Goal: Information Seeking & Learning: Understand process/instructions

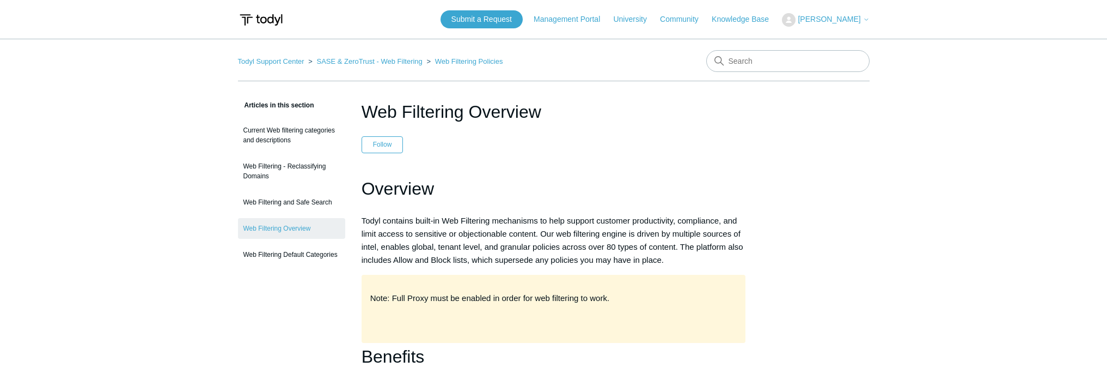
scroll to position [2489, 0]
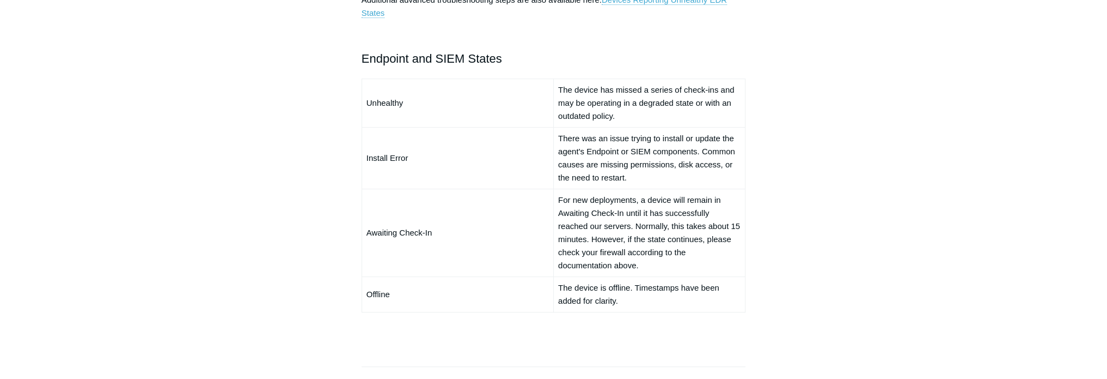
scroll to position [817, 0]
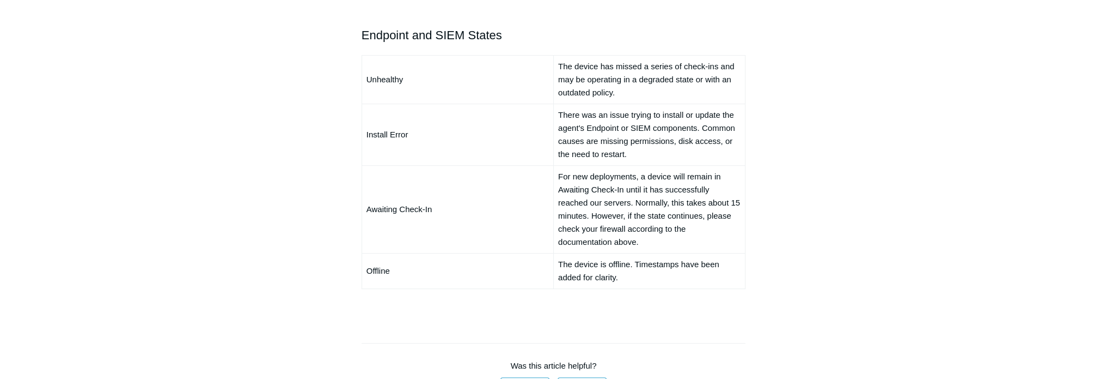
scroll to position [817, 0]
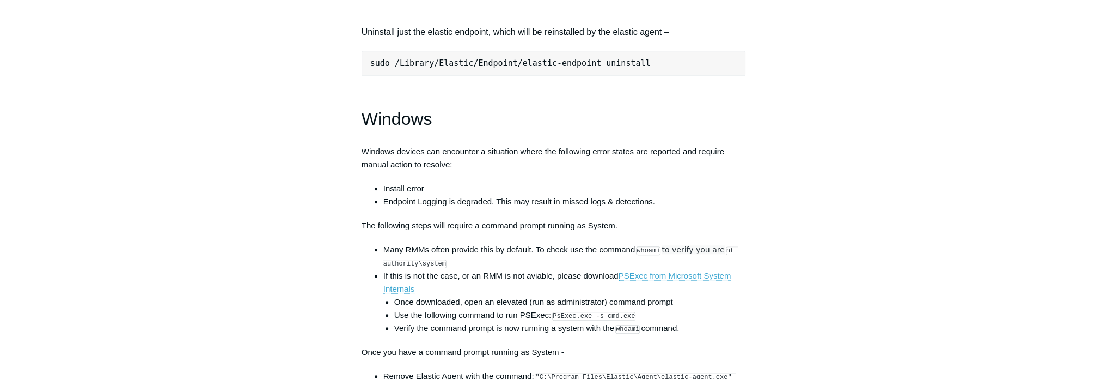
scroll to position [1471, 0]
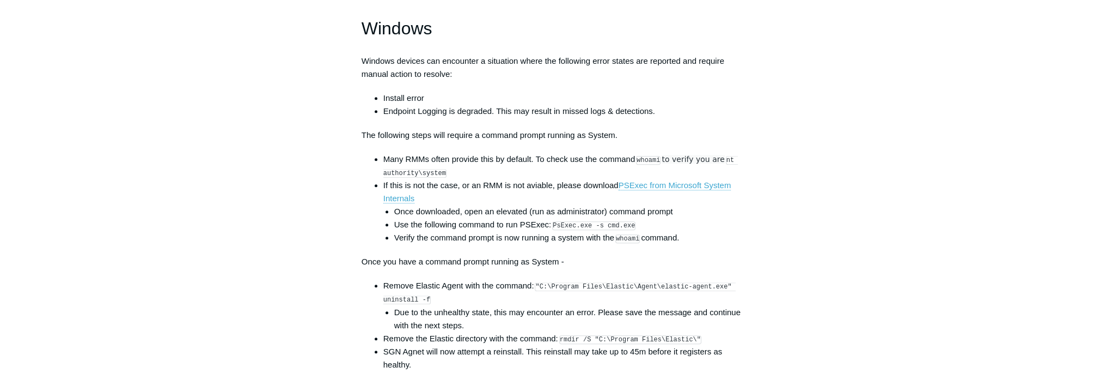
scroll to position [1580, 0]
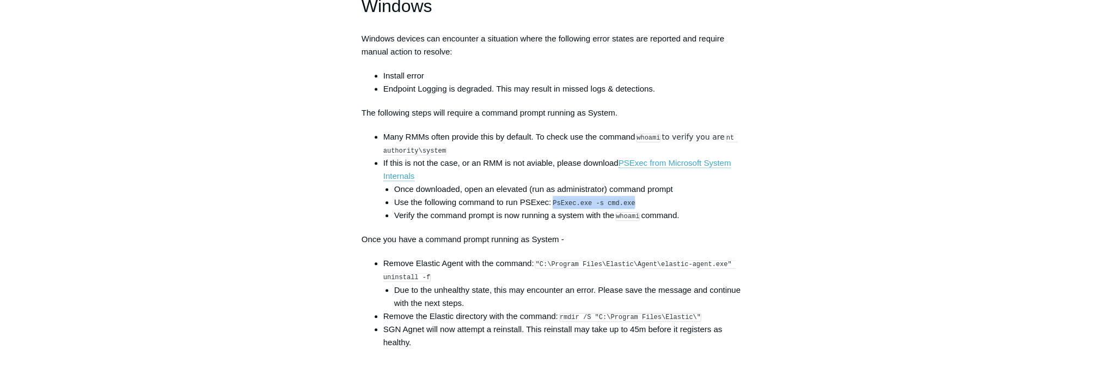
drag, startPoint x: 556, startPoint y: 210, endPoint x: 640, endPoint y: 206, distance: 84.5
click at [635, 208] on li "Use the following command to run PSExec: PsExec.exe -s cmd.exe" at bounding box center [570, 202] width 352 height 13
copy code "PsExec.exe -s cmd.exe"
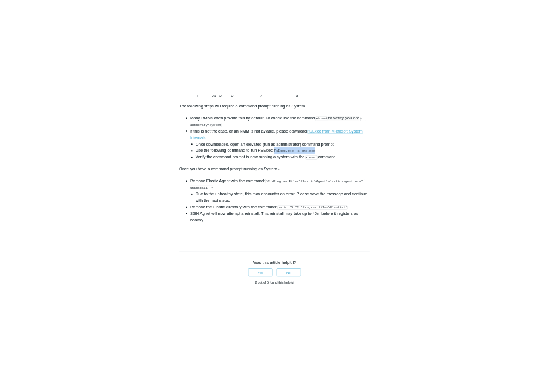
scroll to position [1689, 0]
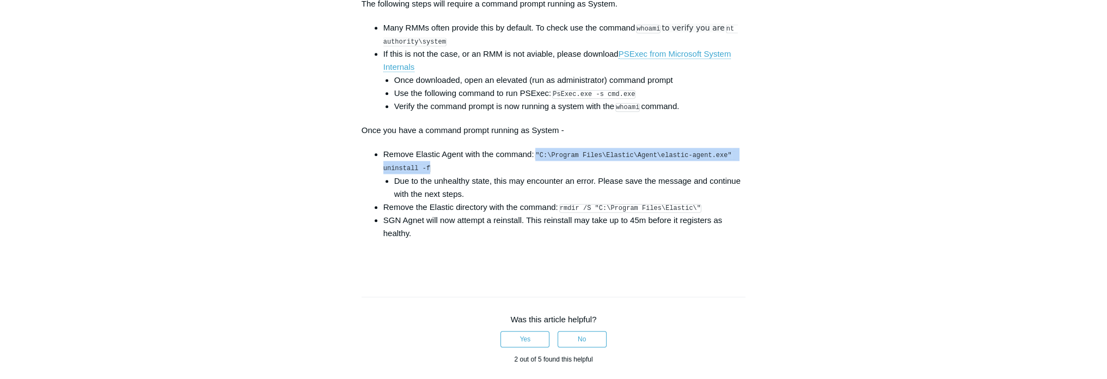
drag, startPoint x: 538, startPoint y: 162, endPoint x: 427, endPoint y: 173, distance: 111.1
click at [427, 173] on li "Remove Elastic Agent with the command: "C:\Program Files\Elastic\Agent\elastic-…" at bounding box center [564, 174] width 363 height 52
copy code ""C:\Program Files\Elastic\Agent\elastic-agent.exe" uninstall -f"
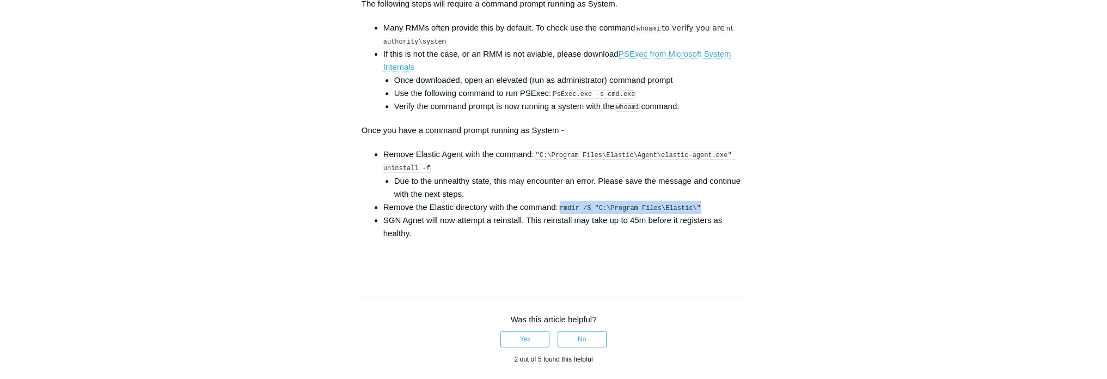
drag, startPoint x: 562, startPoint y: 214, endPoint x: 695, endPoint y: 214, distance: 132.4
click at [695, 214] on li "Remove the Elastic directory with the command: rmdir /S "C:\Program Files\Elast…" at bounding box center [564, 206] width 363 height 13
copy code "rmdir /S "C:\Program Files\Elastic\""
click at [545, 161] on code ""C:\Program Files\Elastic\Agent\elastic-agent.exe" uninstall -f" at bounding box center [559, 162] width 352 height 22
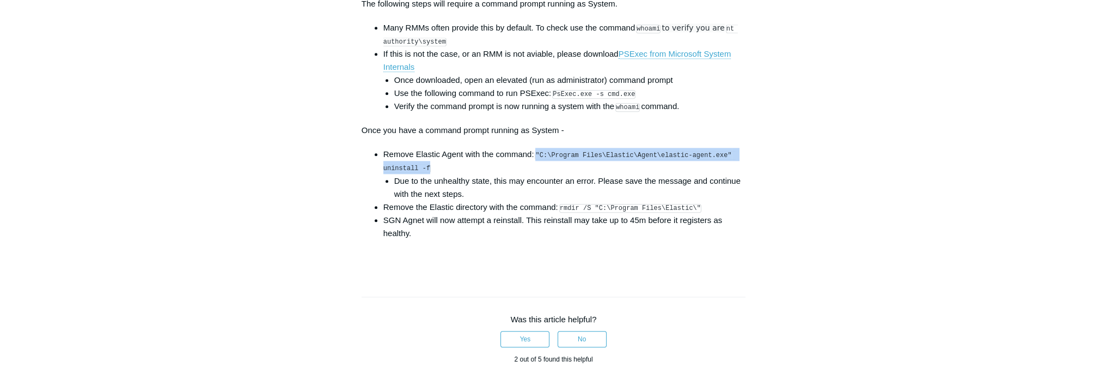
drag, startPoint x: 538, startPoint y: 160, endPoint x: 425, endPoint y: 176, distance: 114.5
click at [425, 173] on code ""C:\Program Files\Elastic\Agent\elastic-agent.exe" uninstall -f" at bounding box center [559, 162] width 352 height 22
copy code ""C:\Program Files\Elastic\Agent\elastic-agent.exe" uninstall -f"
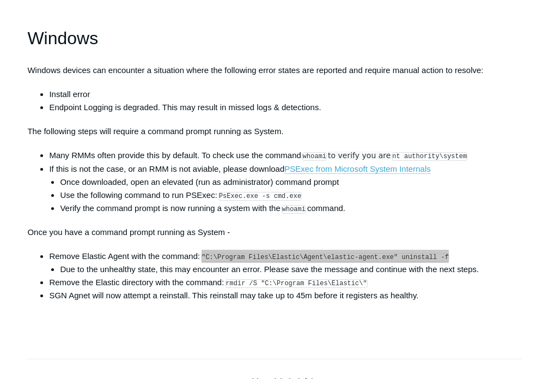
scroll to position [1525, 0]
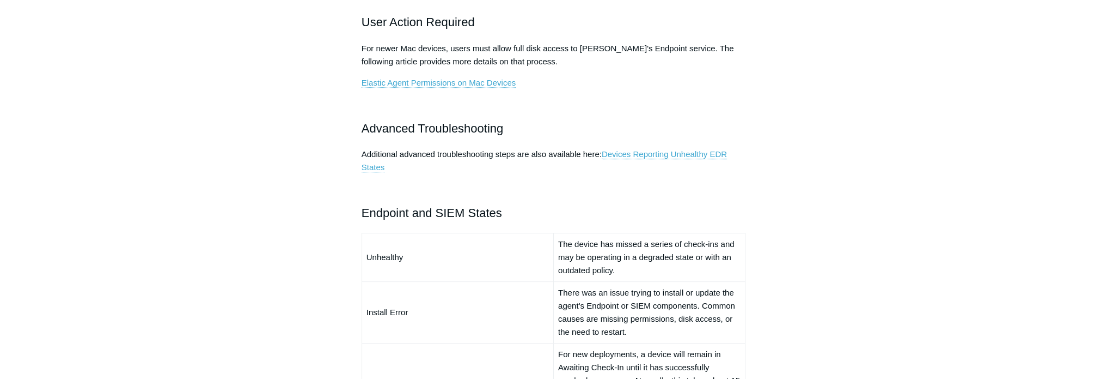
scroll to position [599, 0]
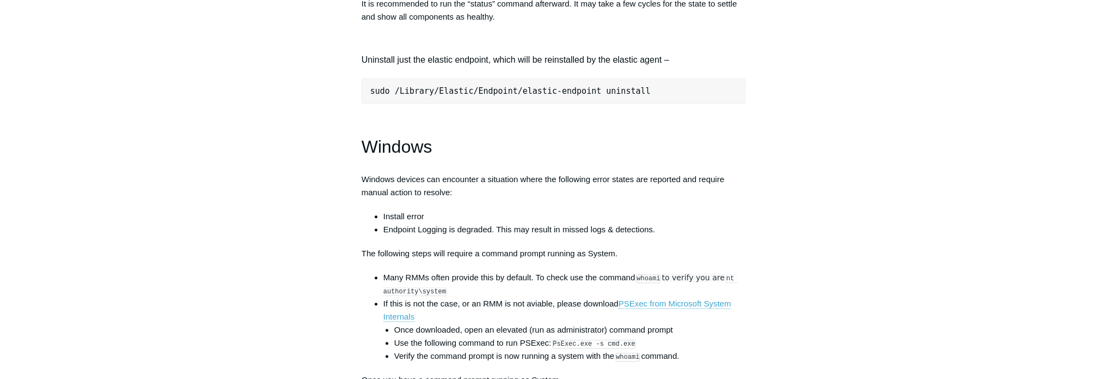
scroll to position [1525, 0]
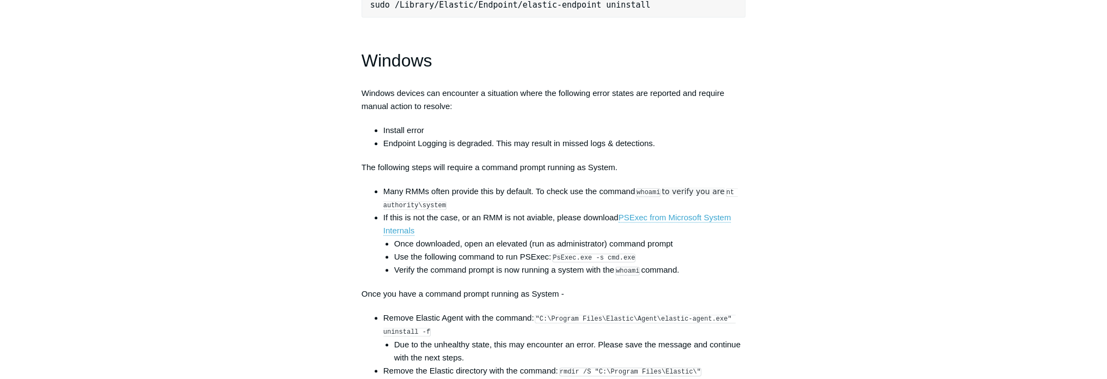
drag, startPoint x: 423, startPoint y: 141, endPoint x: 407, endPoint y: 139, distance: 15.4
click at [488, 137] on li "Install error" at bounding box center [564, 130] width 363 height 13
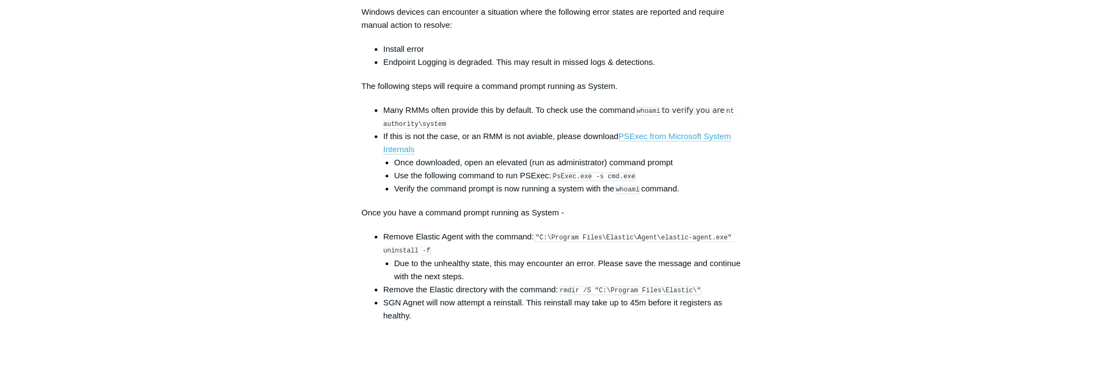
scroll to position [1634, 0]
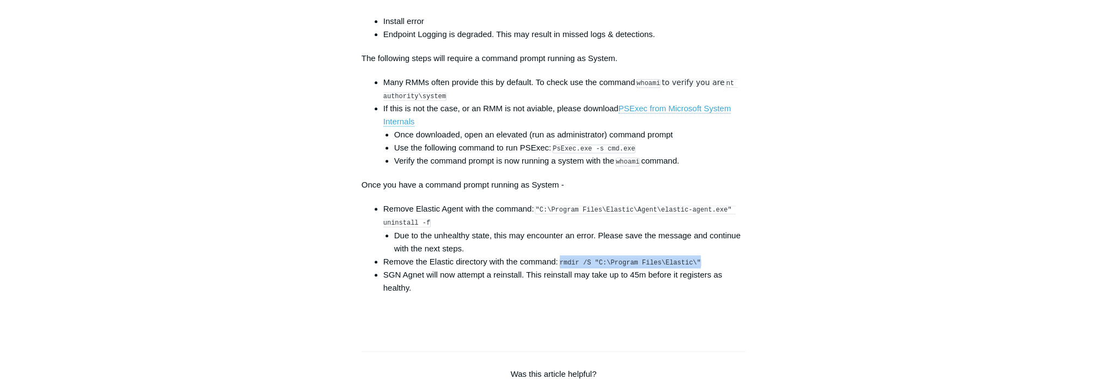
drag, startPoint x: 562, startPoint y: 269, endPoint x: 698, endPoint y: 271, distance: 136.2
click at [698, 268] on li "Remove the Elastic directory with the command: rmdir /S "C:\Program Files\Elast…" at bounding box center [564, 261] width 363 height 13
copy code "rmdir /S "C:\Program Files\Elastic\""
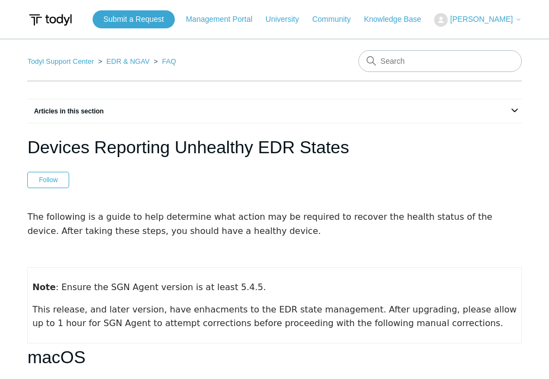
scroll to position [1525, 0]
